Goal: Task Accomplishment & Management: Manage account settings

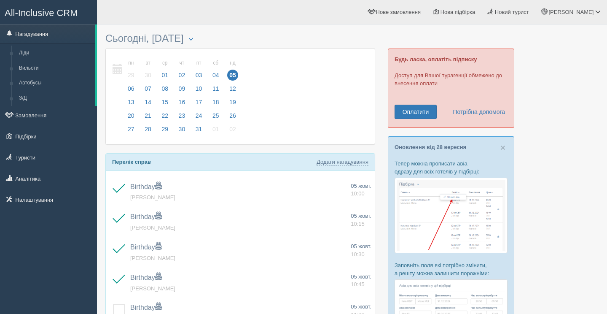
click at [62, 35] on link "Нагадування" at bounding box center [47, 33] width 95 height 19
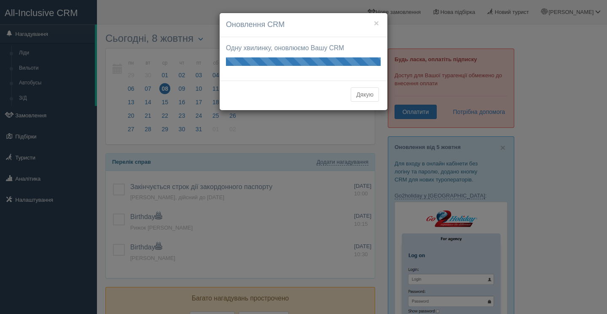
click at [371, 95] on button "Дякую" at bounding box center [365, 94] width 28 height 14
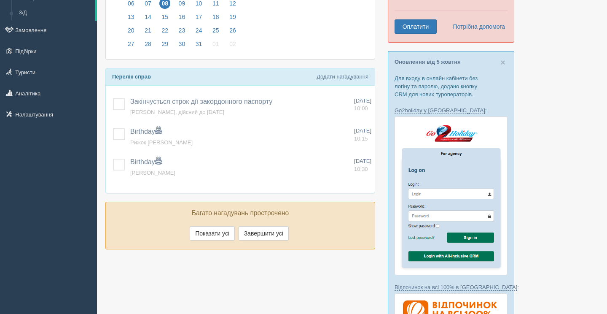
scroll to position [86, 0]
click at [257, 238] on button "Завершити усі" at bounding box center [264, 233] width 50 height 14
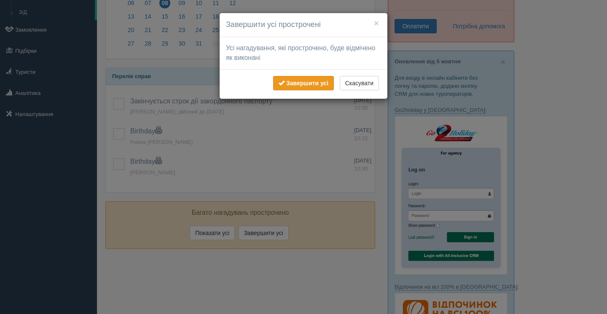
click at [302, 81] on b "Завершити усі" at bounding box center [307, 83] width 42 height 7
